Goal: Task Accomplishment & Management: Manage account settings

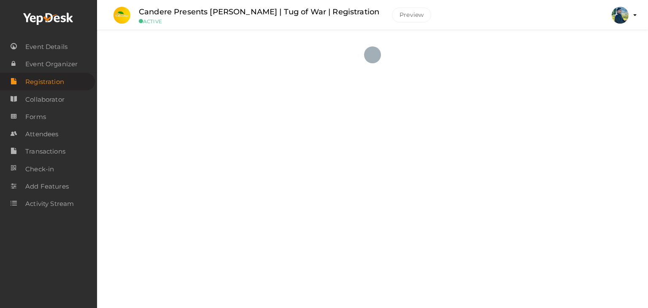
checkbox input "true"
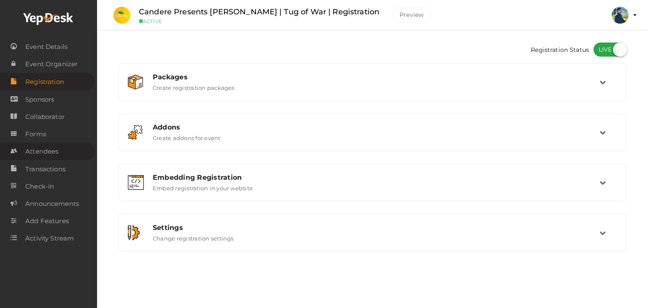
click at [44, 154] on span "Attendees" at bounding box center [41, 151] width 33 height 17
